Goal: Task Accomplishment & Management: Manage account settings

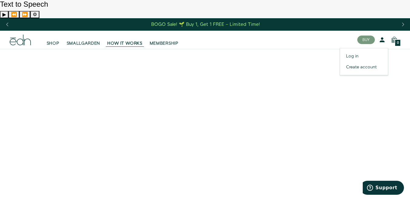
click at [382, 36] on icon at bounding box center [382, 39] width 7 height 7
click at [352, 51] on link "Log in" at bounding box center [364, 56] width 48 height 11
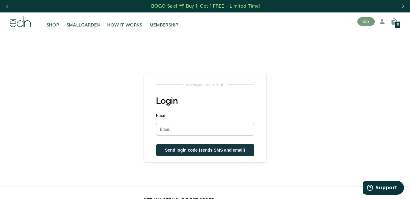
click at [178, 127] on input "Email" at bounding box center [205, 128] width 98 height 13
click at [199, 125] on input "Email" at bounding box center [205, 128] width 98 height 13
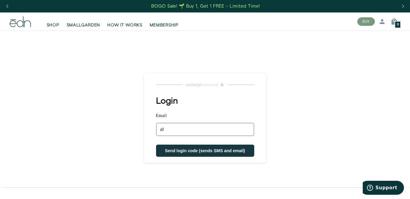
type input "[EMAIL_ADDRESS][DOMAIN_NAME]"
click at [206, 152] on span "Send login code (sends SMS and email)" at bounding box center [205, 150] width 80 height 5
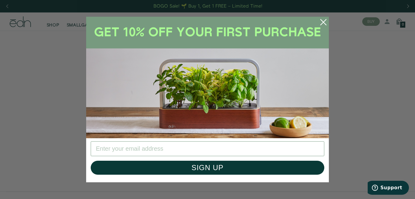
click at [324, 22] on icon "Close dialog" at bounding box center [322, 21] width 5 height 5
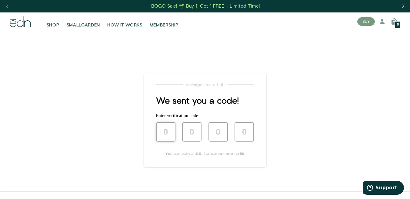
click at [164, 130] on input "text" at bounding box center [165, 131] width 19 height 19
type input "1"
type input "9"
type input "4"
type input "1"
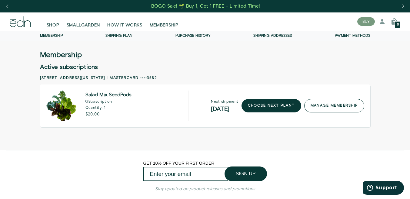
click at [339, 105] on link "manage membership" at bounding box center [334, 105] width 60 height 13
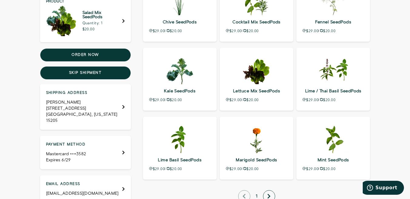
scroll to position [242, 0]
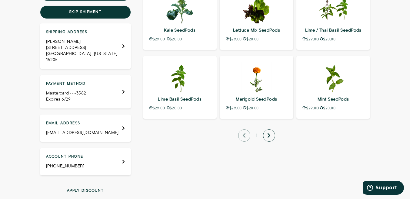
click at [88, 198] on button "Cancel membership" at bounding box center [85, 200] width 91 height 5
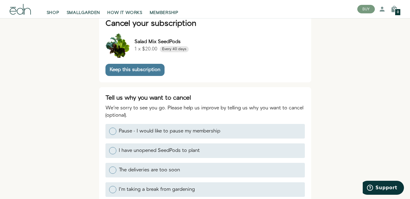
scroll to position [91, 0]
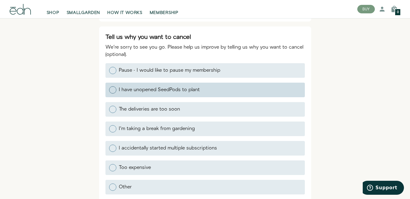
click at [114, 89] on div at bounding box center [112, 89] width 7 height 7
click at [109, 89] on input "I have unopened SeedPods to plant" at bounding box center [109, 89] width 0 height 0
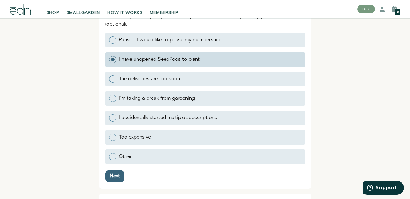
click at [118, 175] on div "Next" at bounding box center [115, 175] width 10 height 5
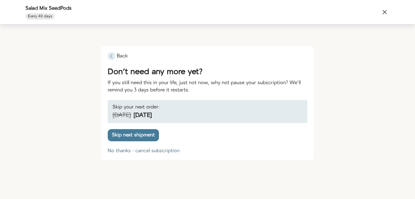
click at [138, 151] on div "No thanks - cancel subscription" at bounding box center [144, 150] width 72 height 5
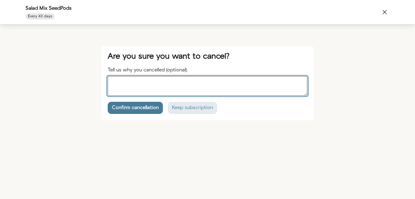
click at [134, 87] on textarea "Tell us why you cancelled (optional):" at bounding box center [207, 85] width 199 height 19
type textarea "I"
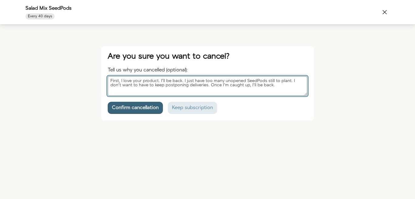
type textarea "First, I love your product. I'll be back. I just have too many unopened SeedPod…"
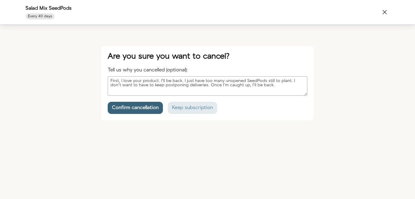
click at [133, 109] on div "Confirm cancellation" at bounding box center [135, 107] width 47 height 5
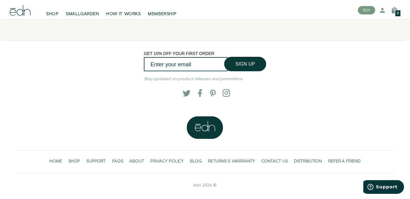
scroll to position [110, 0]
